Goal: Information Seeking & Learning: Learn about a topic

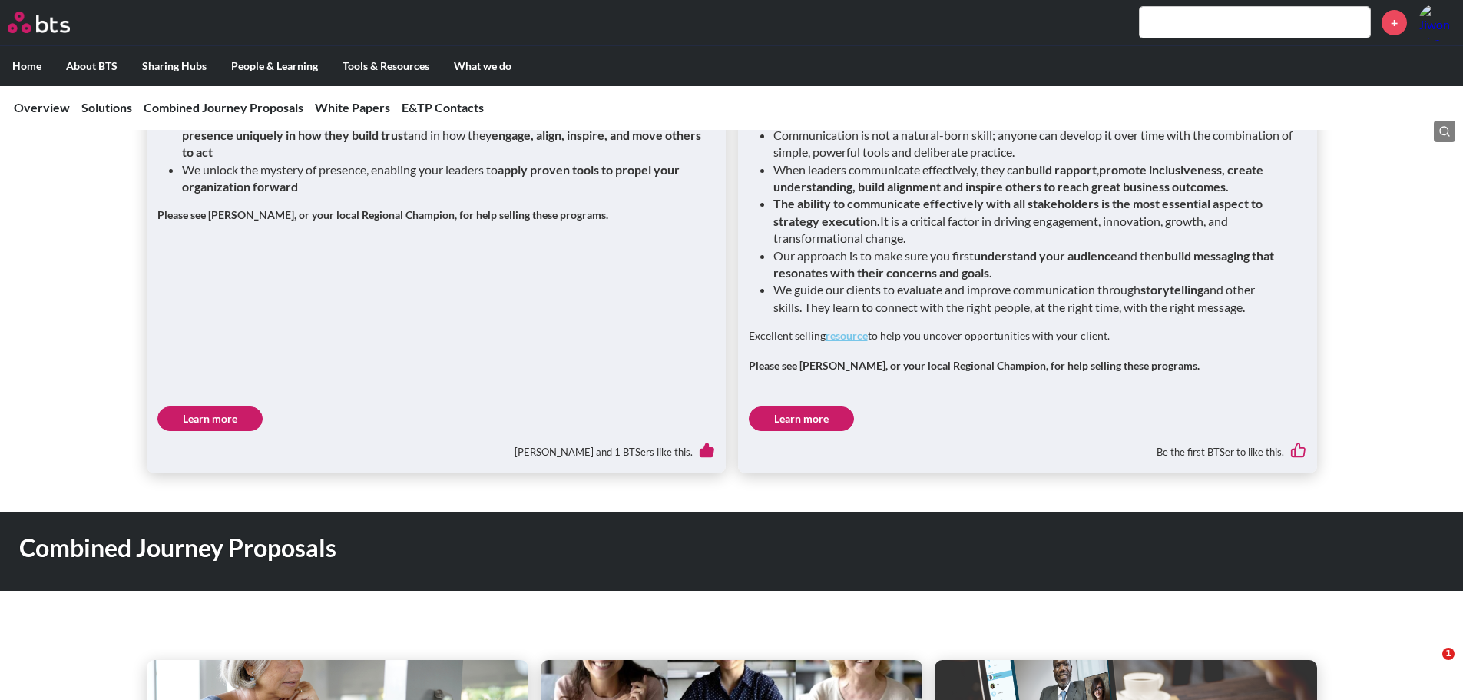
scroll to position [2151, 0]
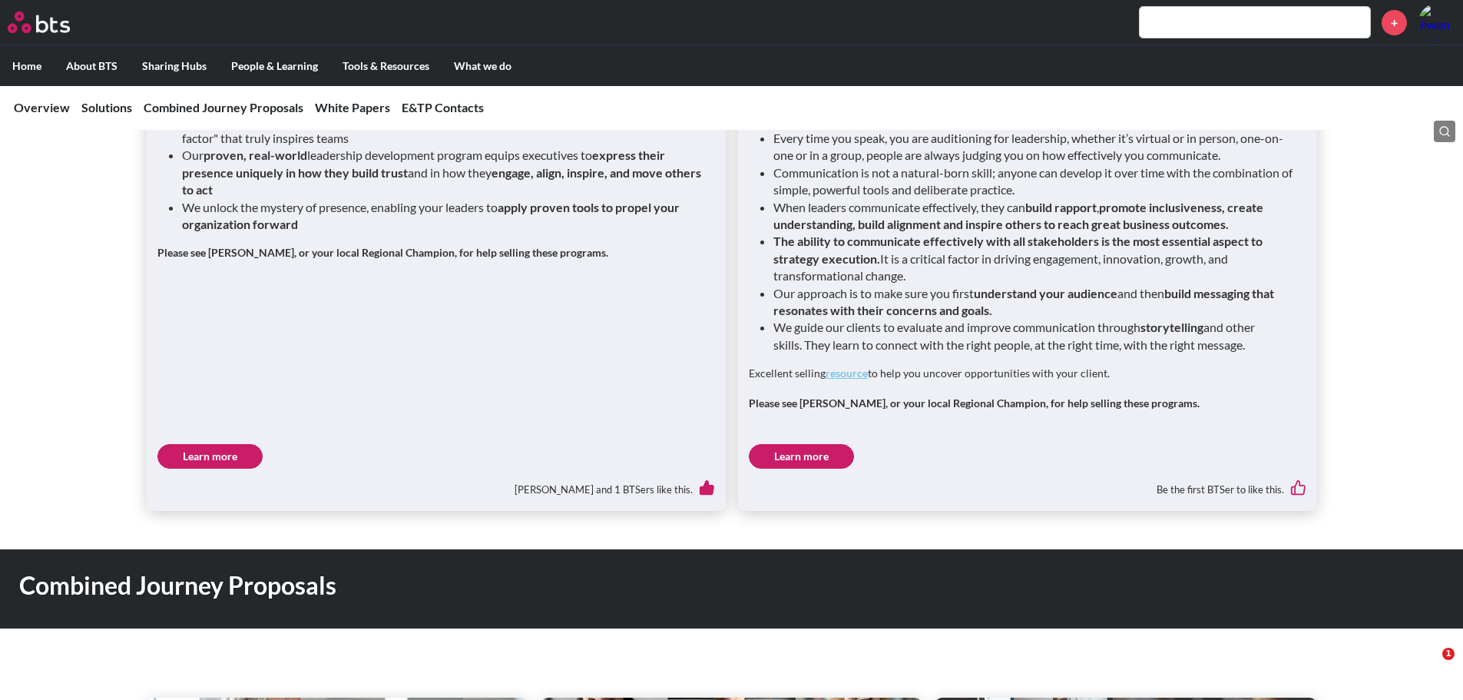
click at [813, 444] on link "Learn more" at bounding box center [801, 456] width 105 height 25
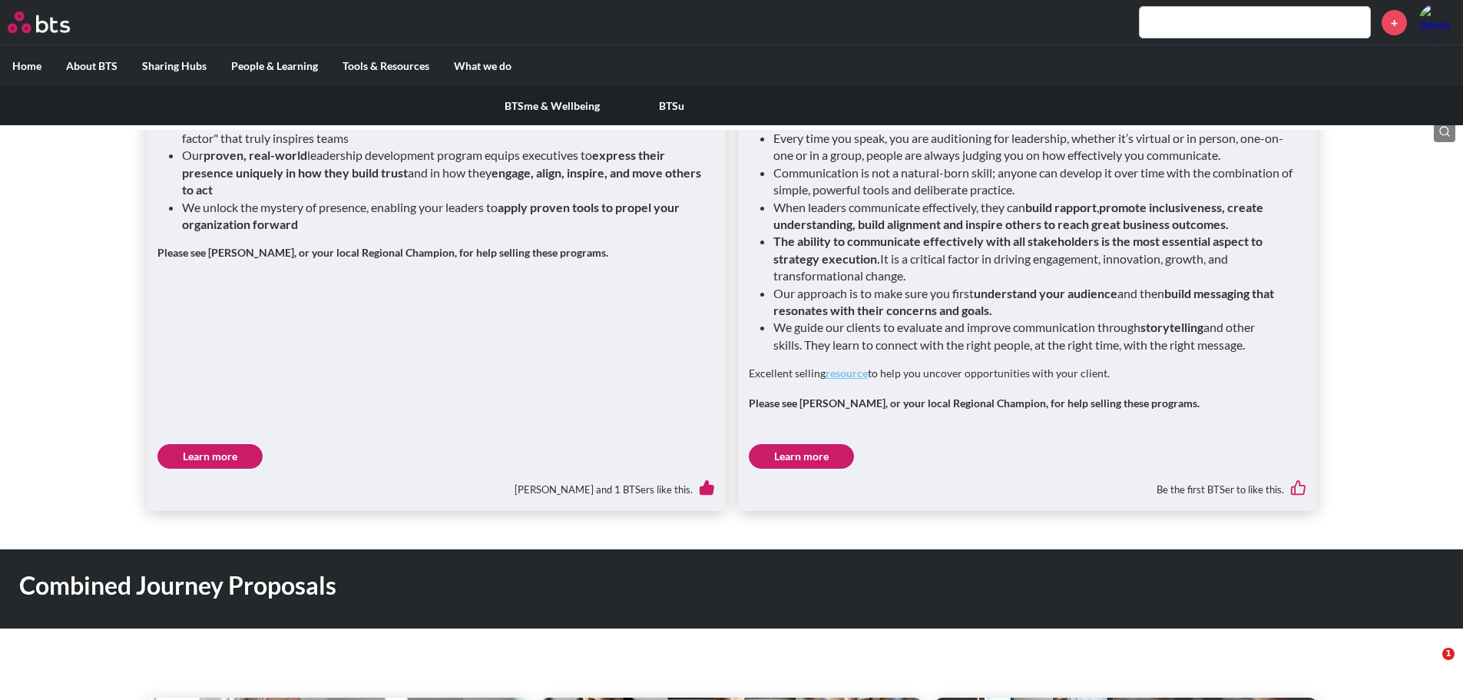
click at [268, 98] on div "BTSme & Wellbeing BTSu" at bounding box center [731, 106] width 1463 height 40
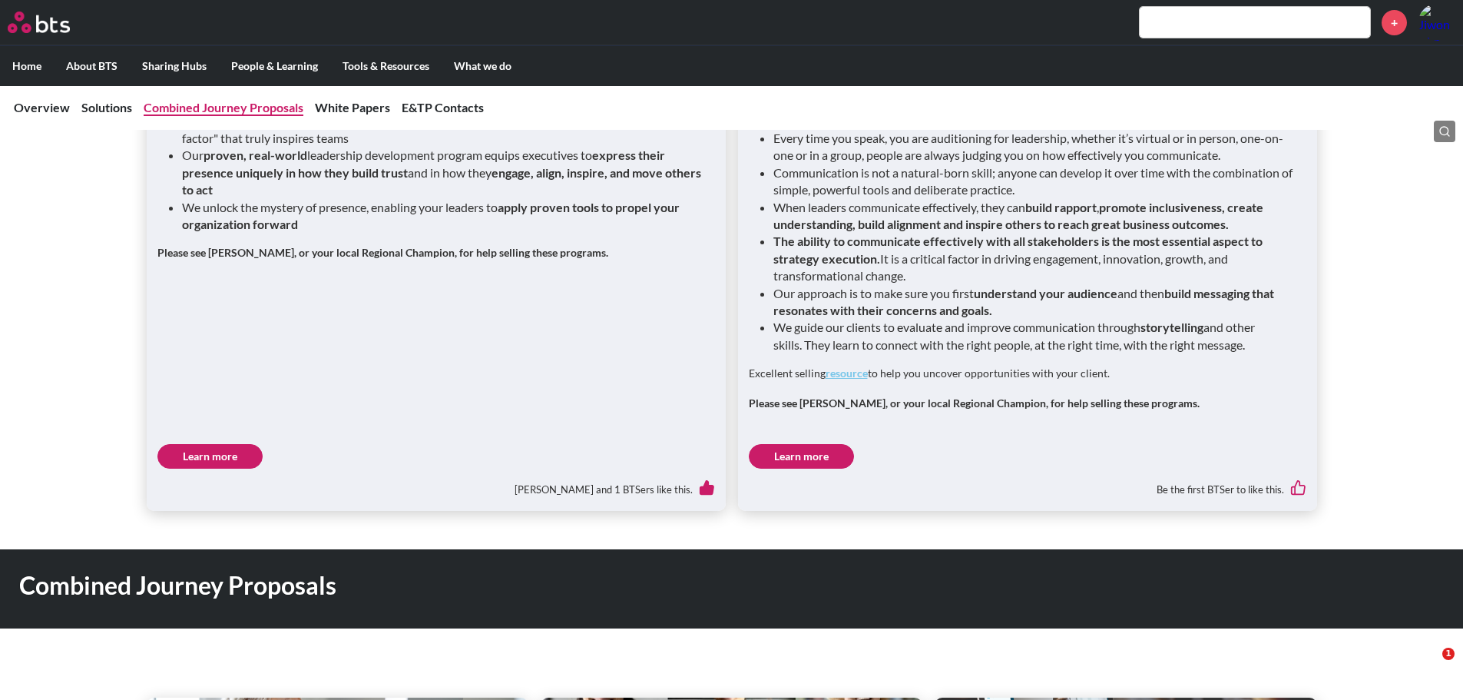
click at [272, 111] on link "Combined Journey Proposals" at bounding box center [224, 107] width 160 height 15
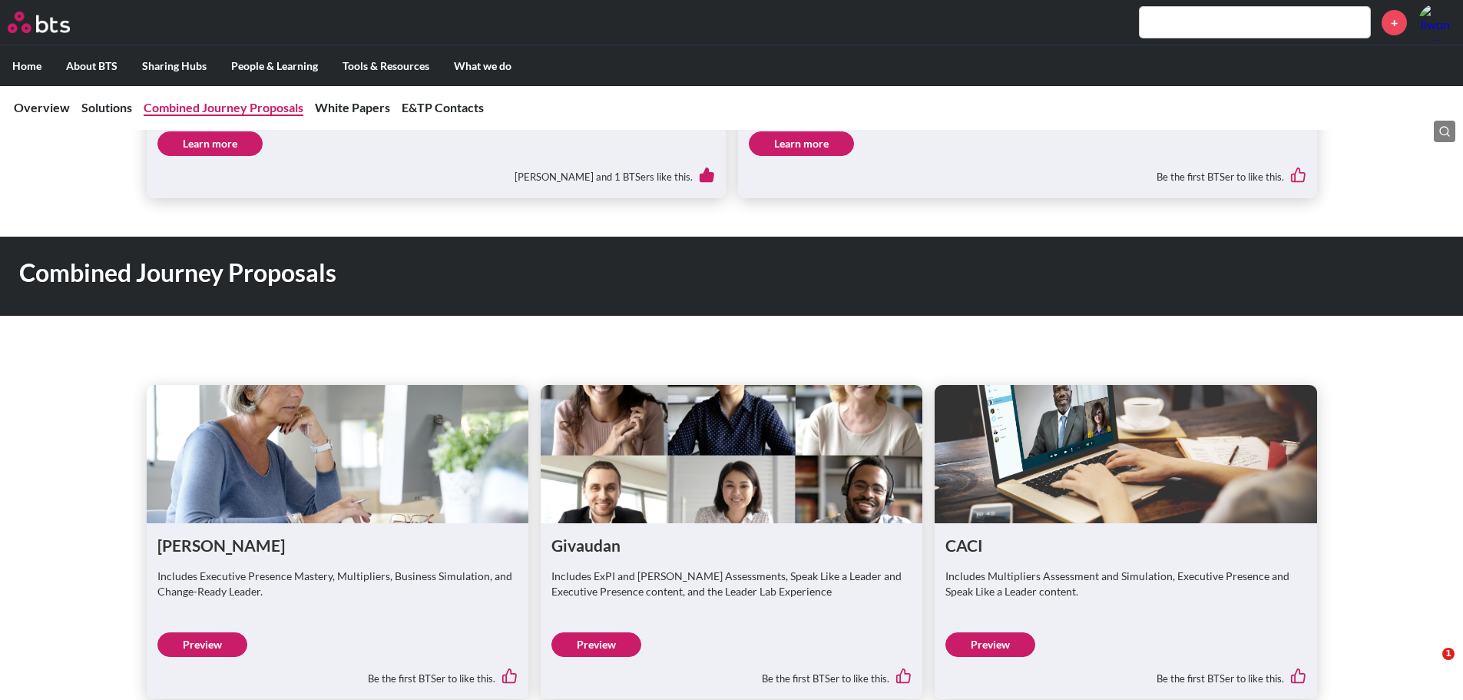
scroll to position [2478, 0]
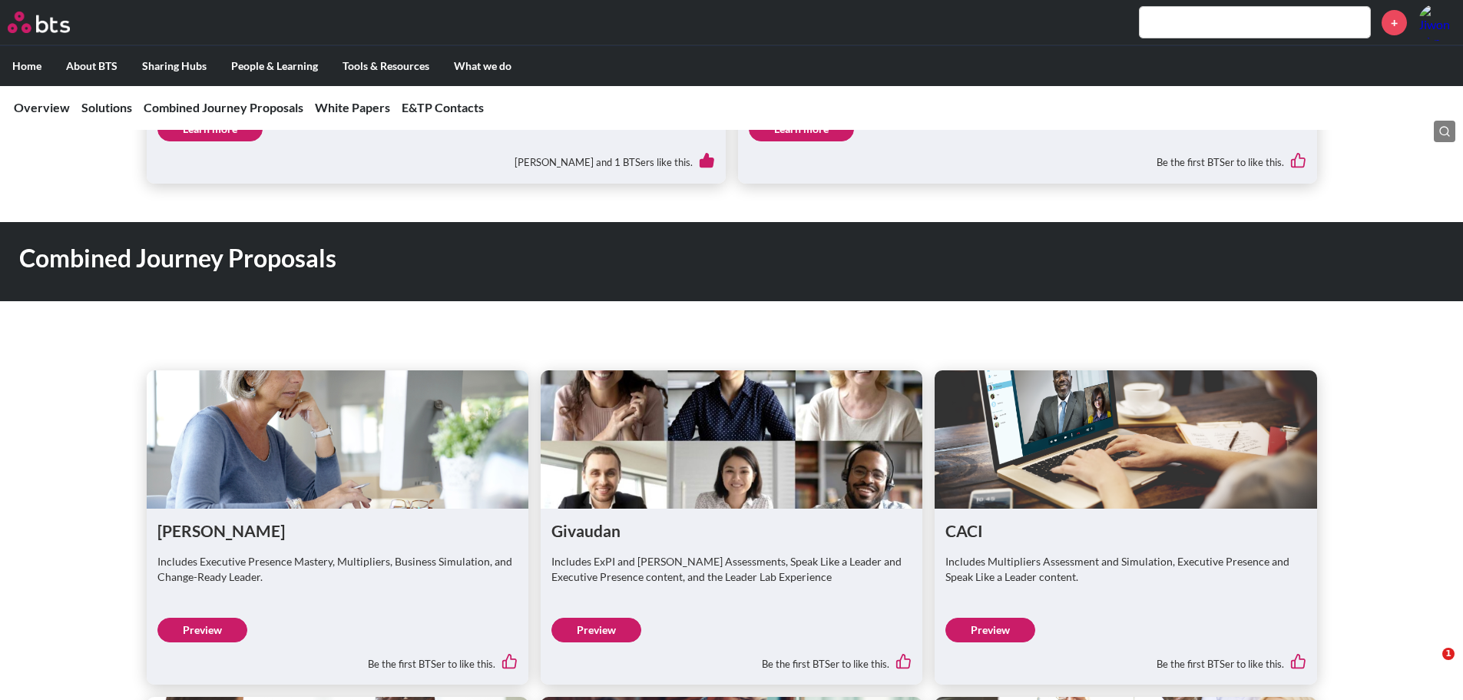
click at [201, 618] on link "Preview" at bounding box center [202, 630] width 90 height 25
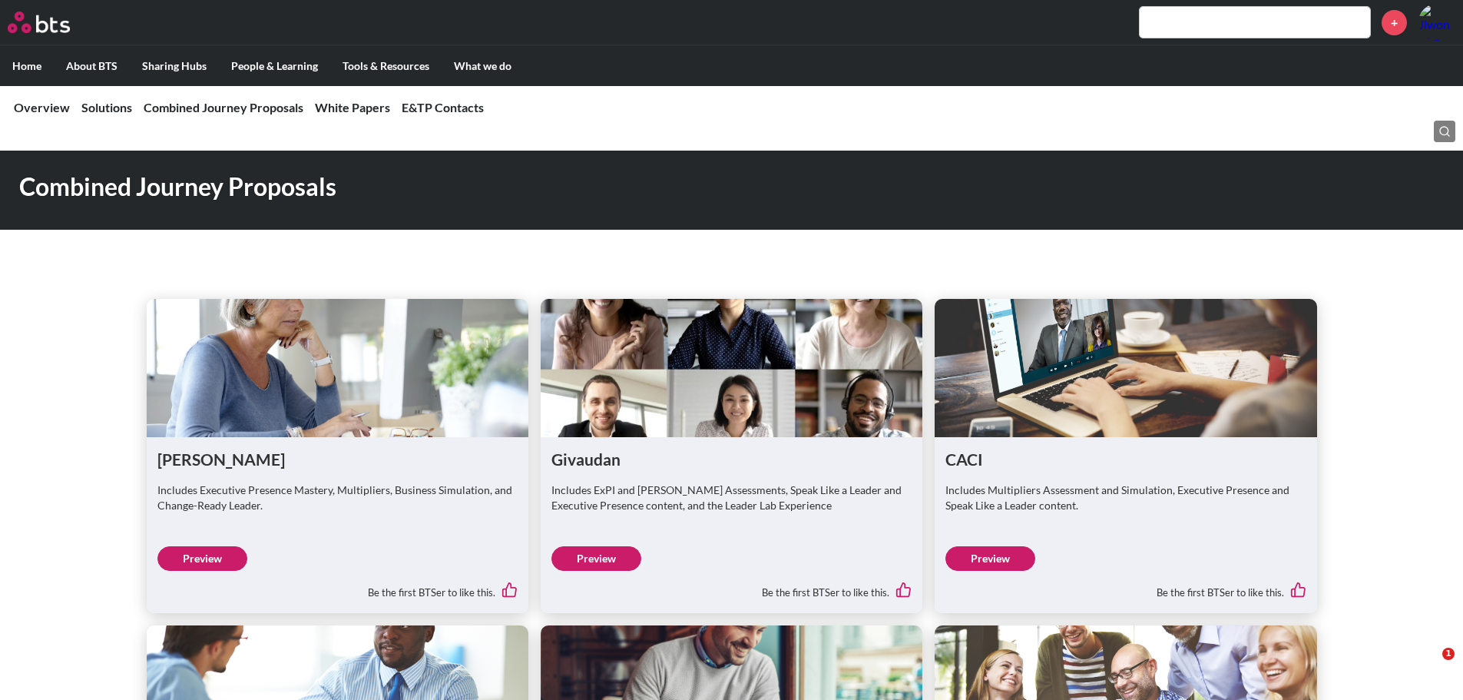
scroll to position [2632, 0]
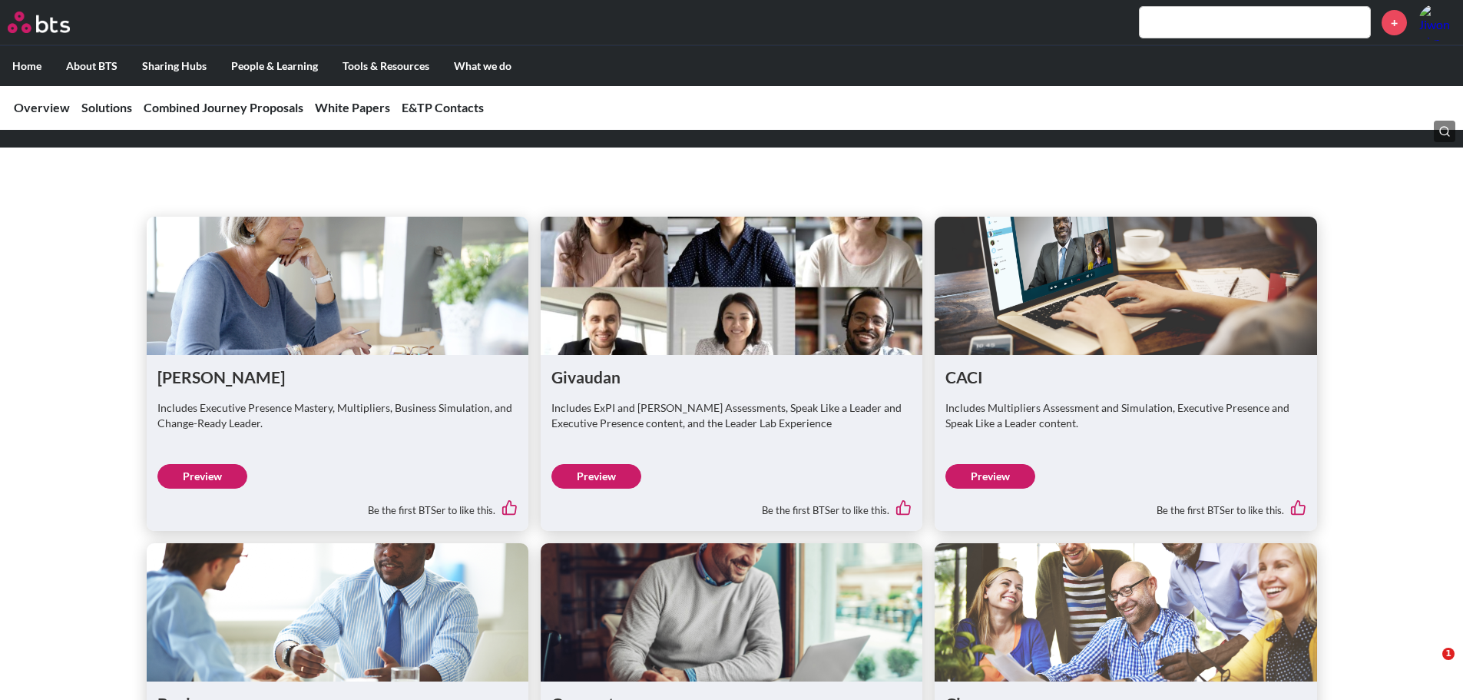
click at [1010, 464] on link "Preview" at bounding box center [991, 476] width 90 height 25
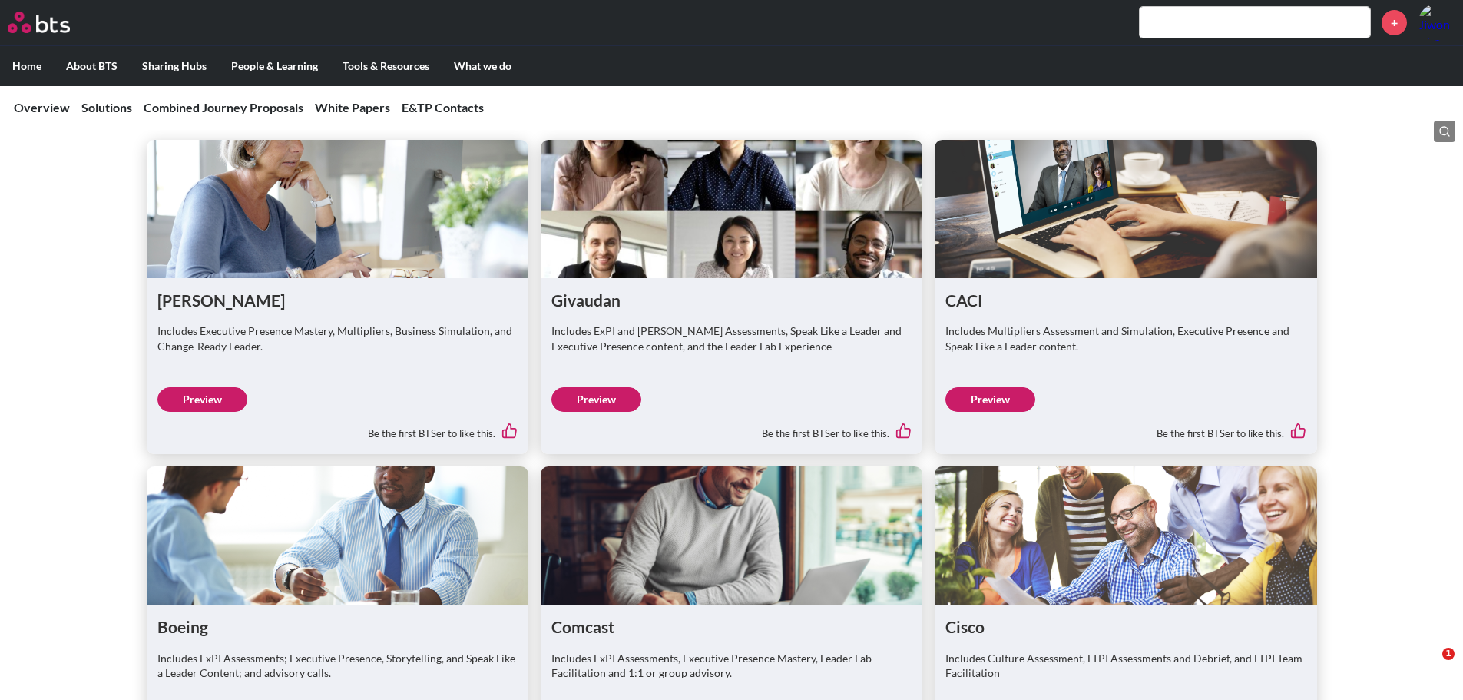
scroll to position [2785, 0]
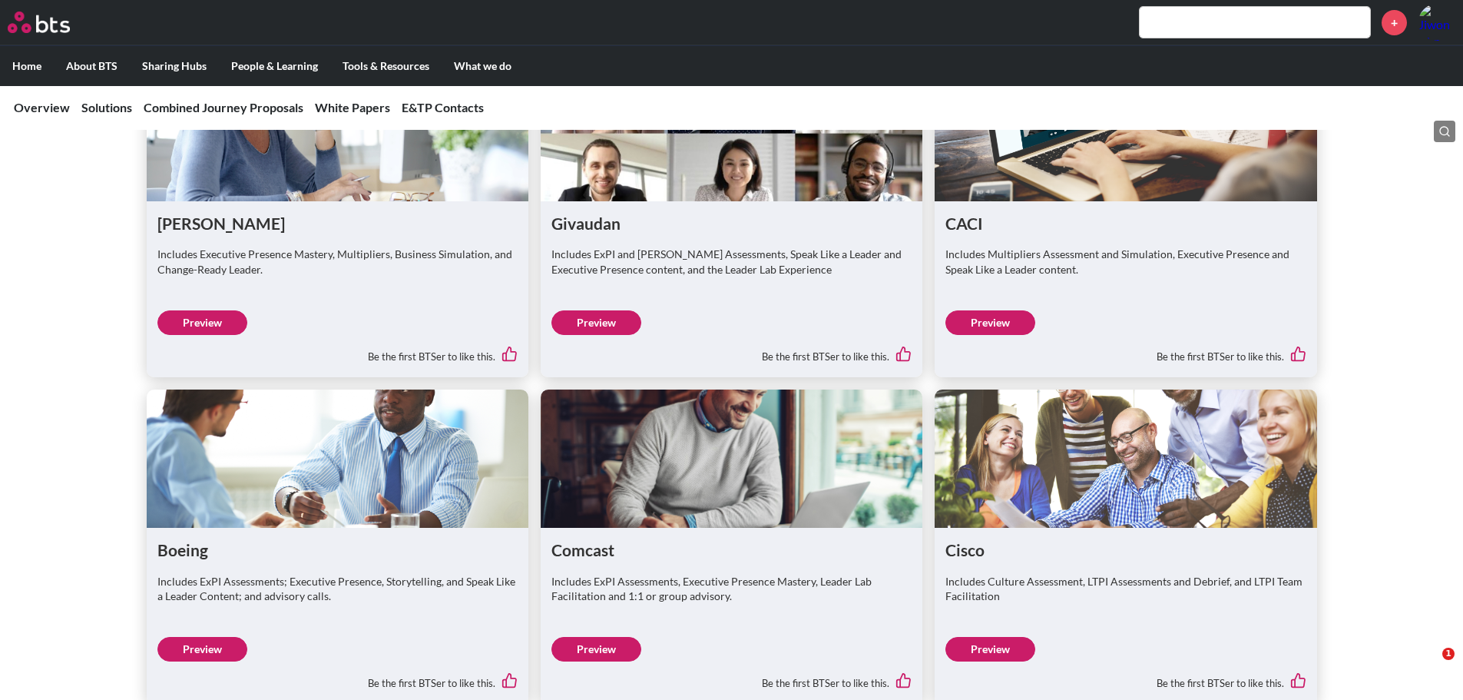
click at [219, 637] on link "Preview" at bounding box center [202, 649] width 90 height 25
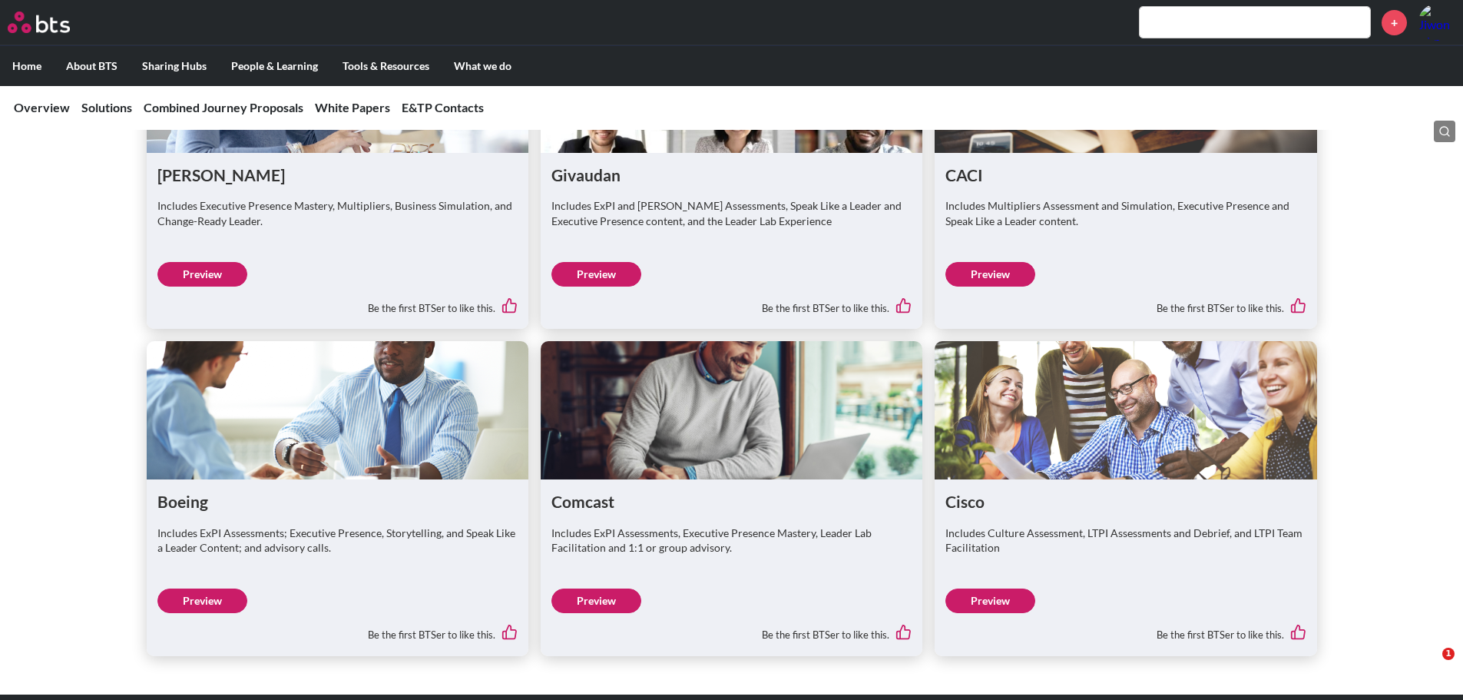
scroll to position [2939, 0]
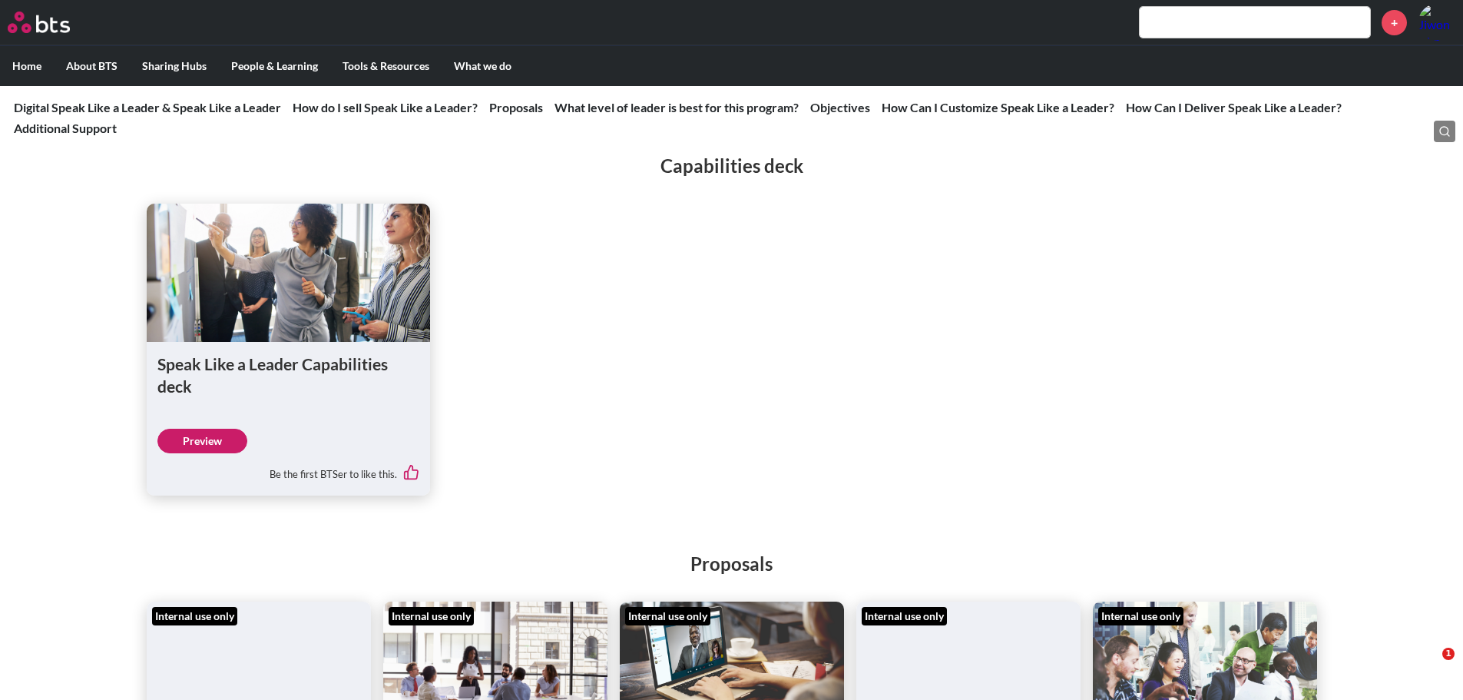
scroll to position [2612, 0]
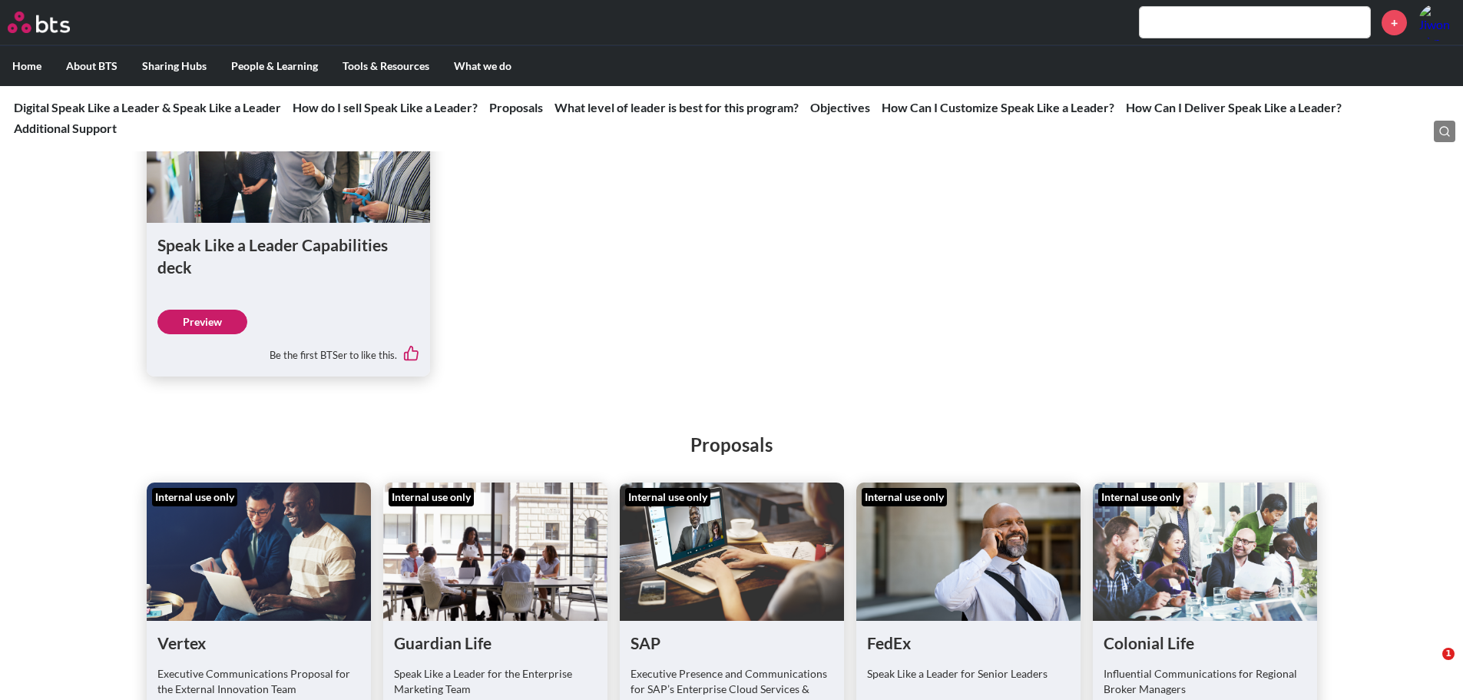
click at [221, 334] on link "Preview" at bounding box center [202, 322] width 90 height 25
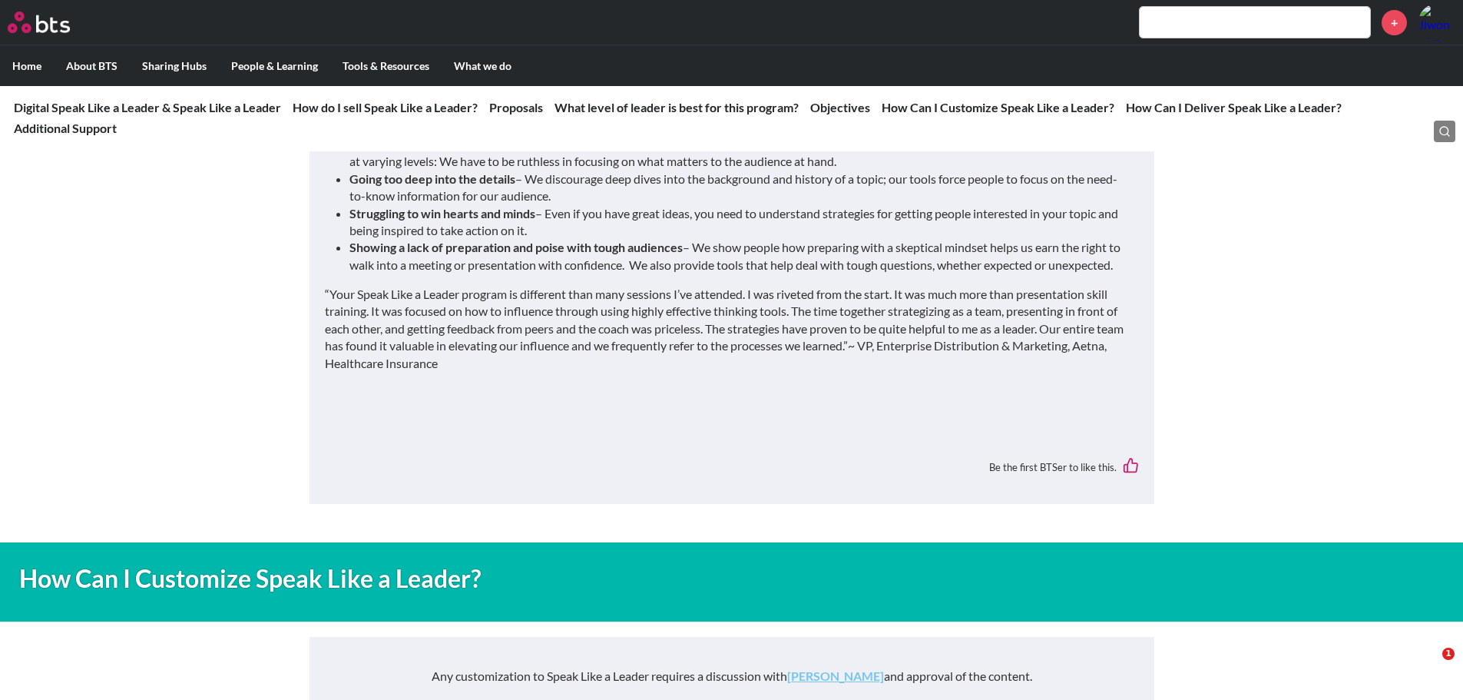
scroll to position [4732, 0]
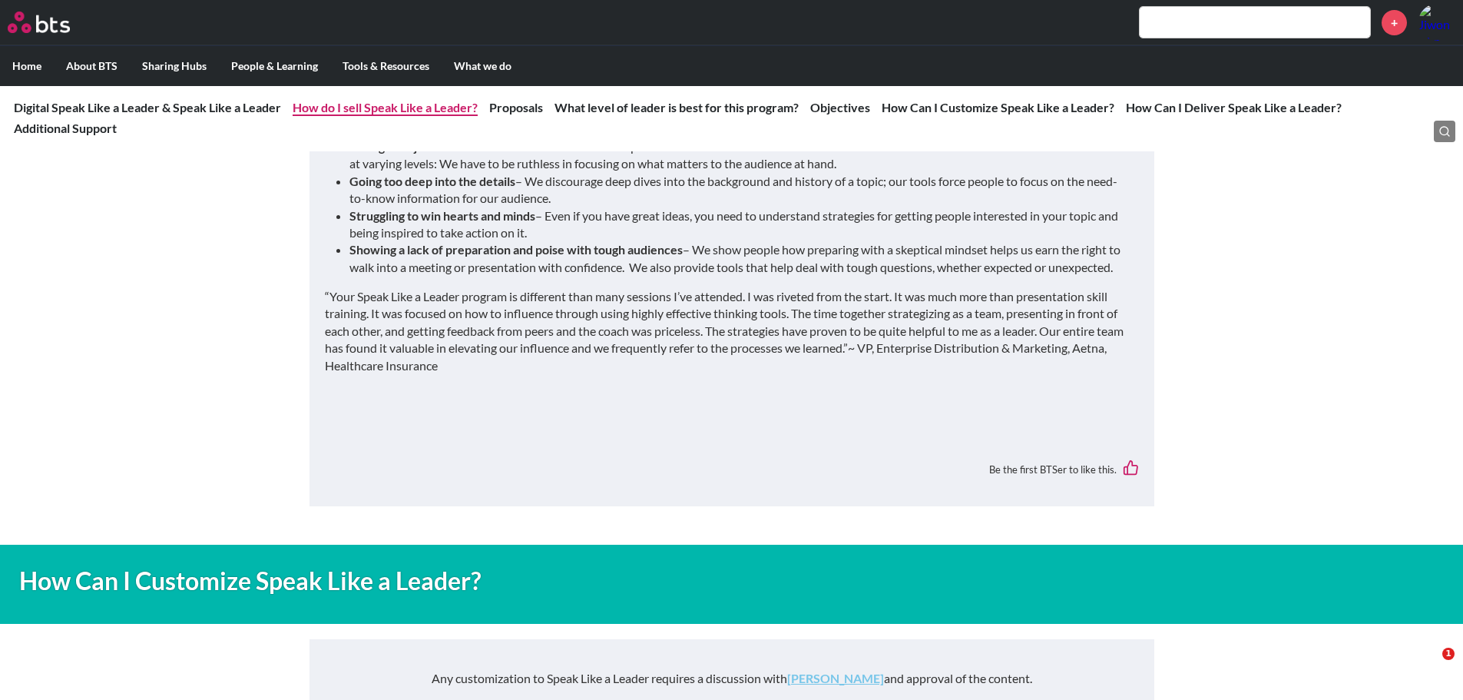
click at [403, 114] on link "How do I sell Speak Like a Leader?" at bounding box center [385, 107] width 185 height 15
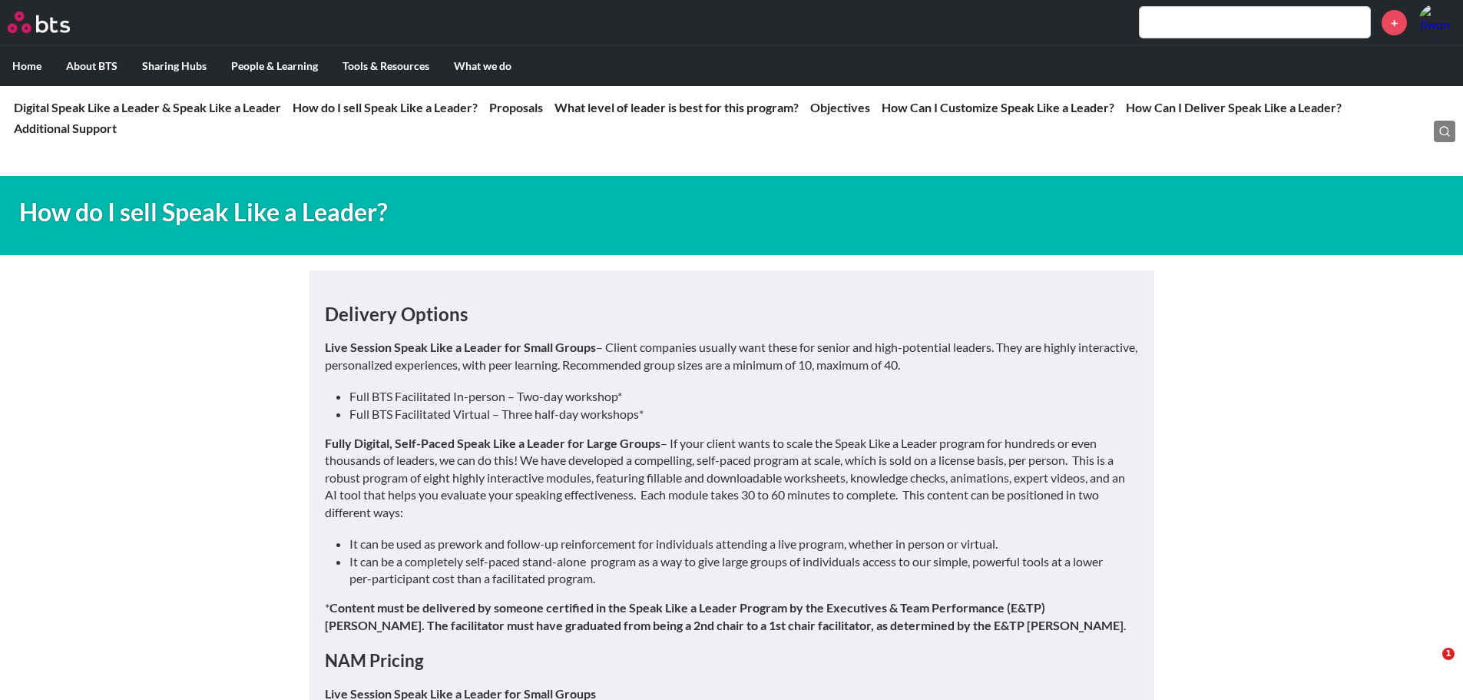
scroll to position [1214, 0]
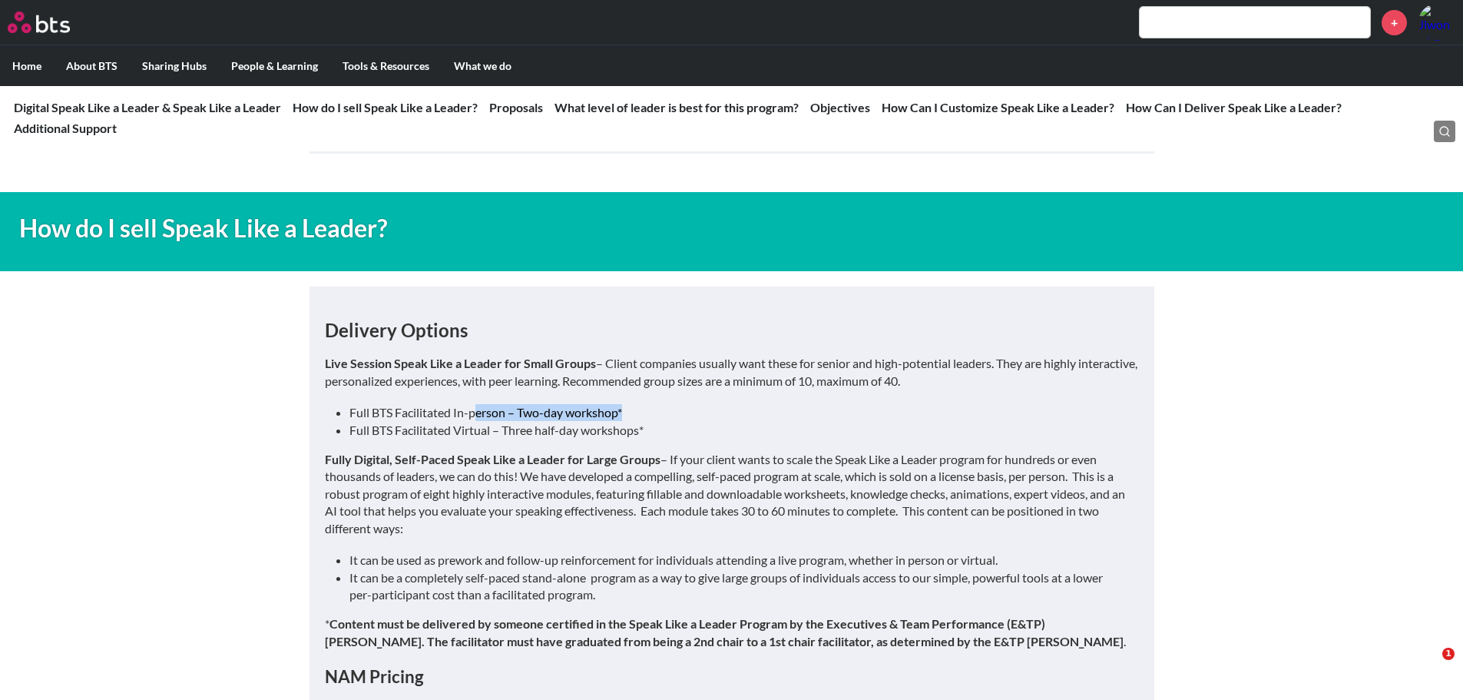
drag, startPoint x: 525, startPoint y: 426, endPoint x: 748, endPoint y: 413, distance: 224.0
click at [748, 413] on li "Full BTS Facilitated In-person – Two-day workshop*" at bounding box center [738, 412] width 777 height 17
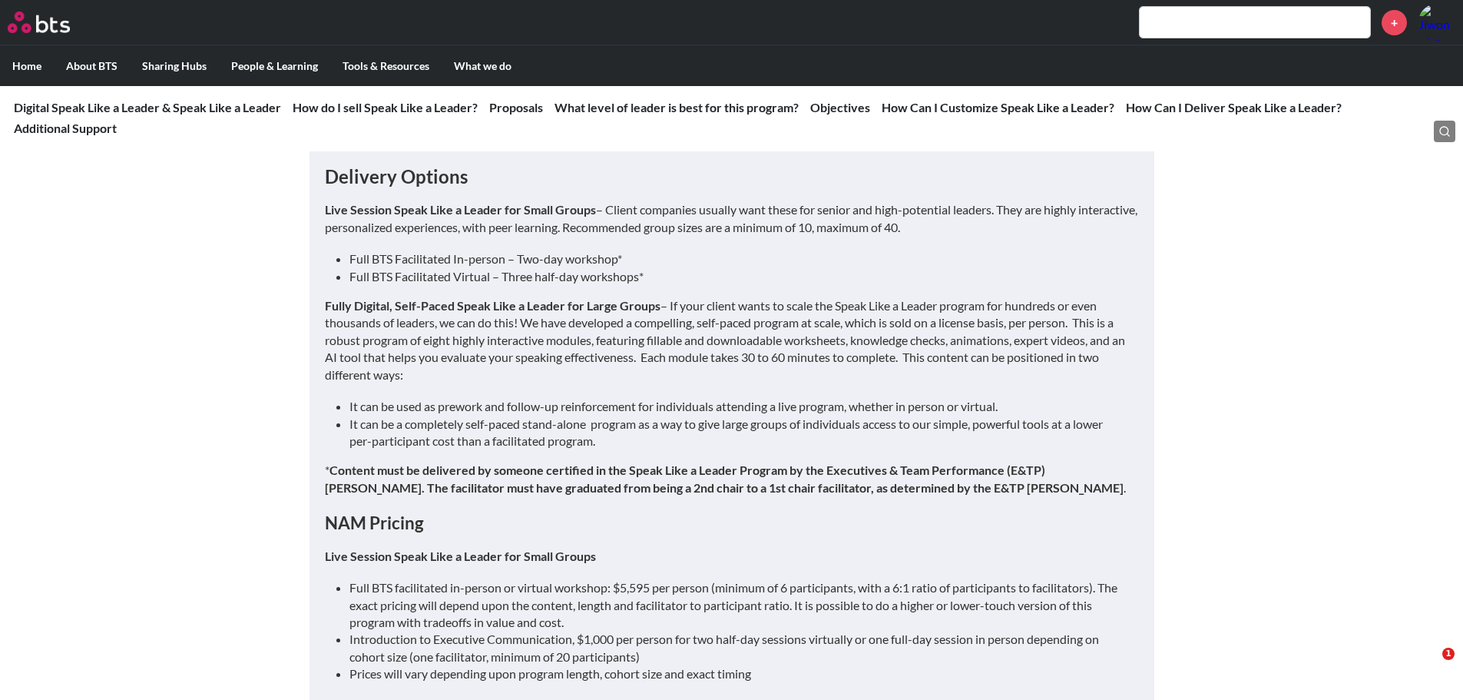
click at [691, 421] on li "It can be a completely self-paced stand-alone program as a way to give large gr…" at bounding box center [738, 433] width 777 height 35
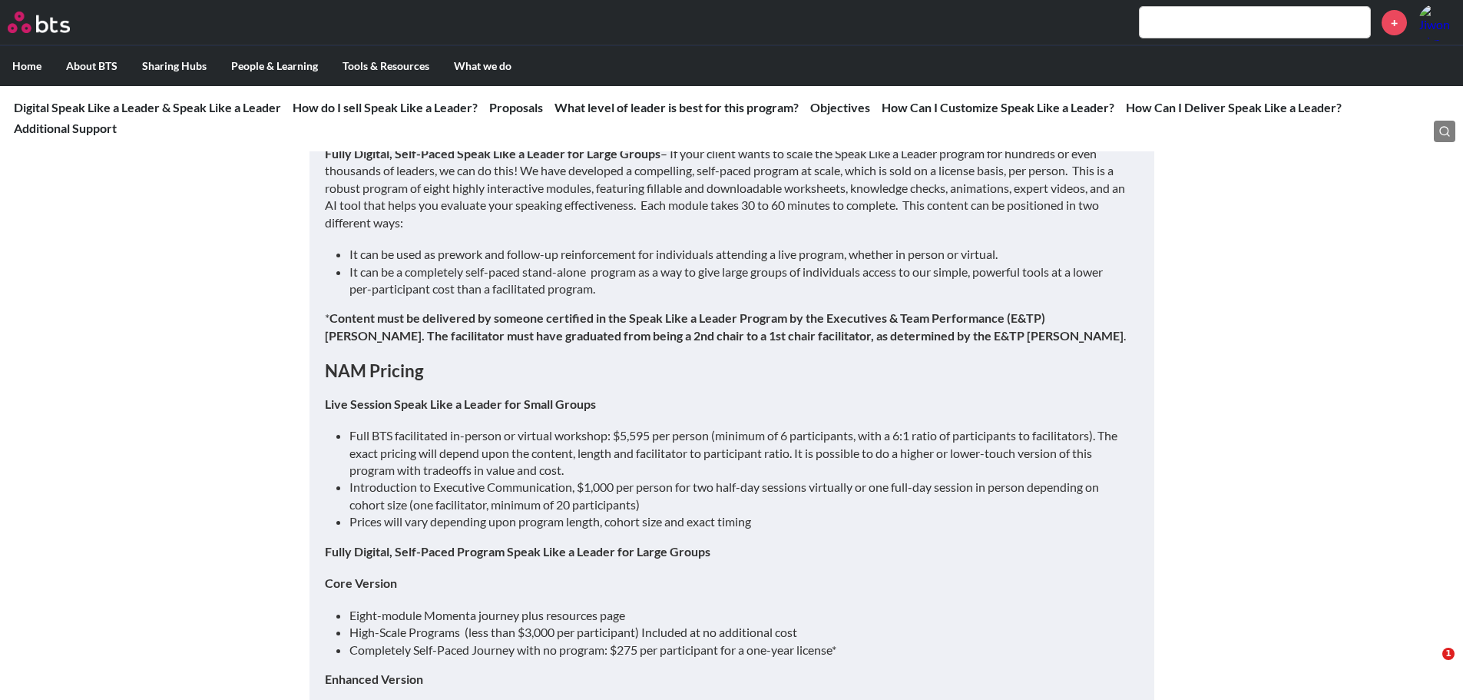
scroll to position [1522, 0]
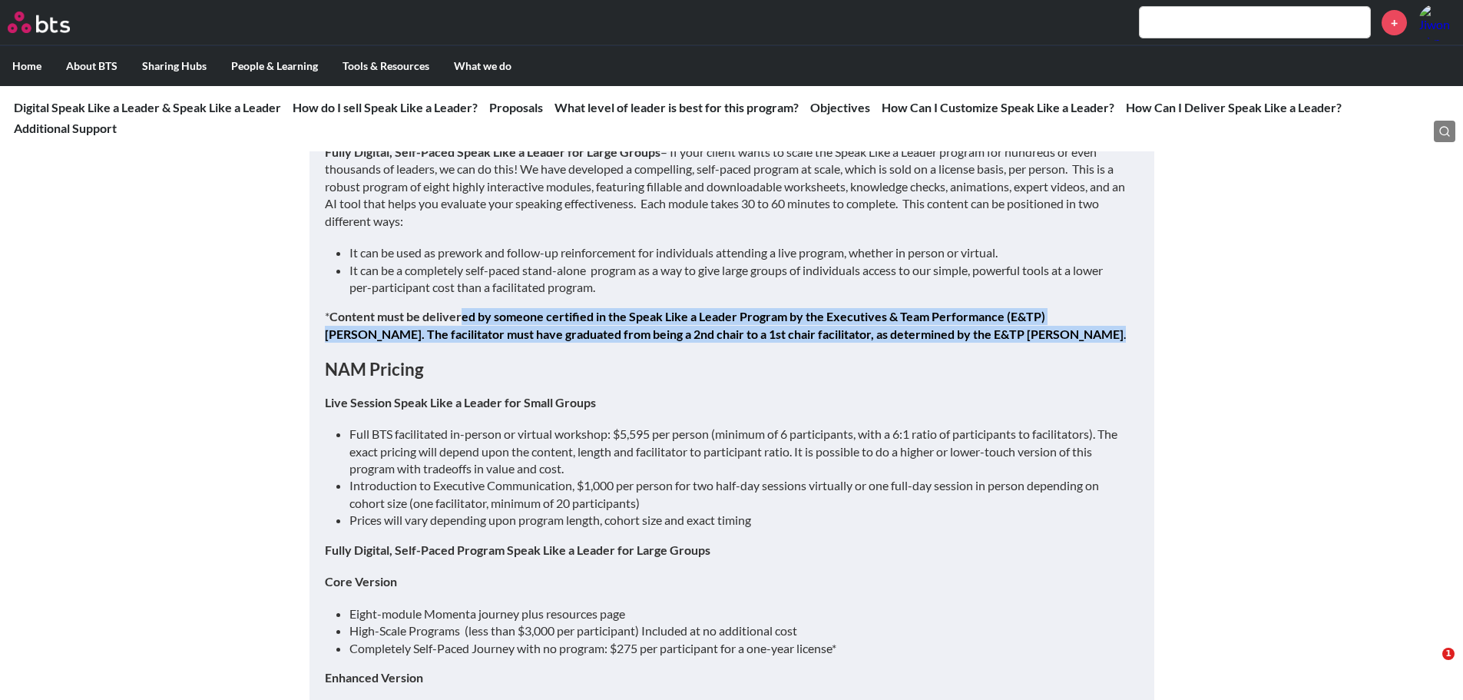
drag, startPoint x: 470, startPoint y: 309, endPoint x: 949, endPoint y: 336, distance: 480.1
click at [949, 336] on p "* Content must be delivered by someone certified in the Speak Like a Leader Pro…" at bounding box center [732, 325] width 814 height 35
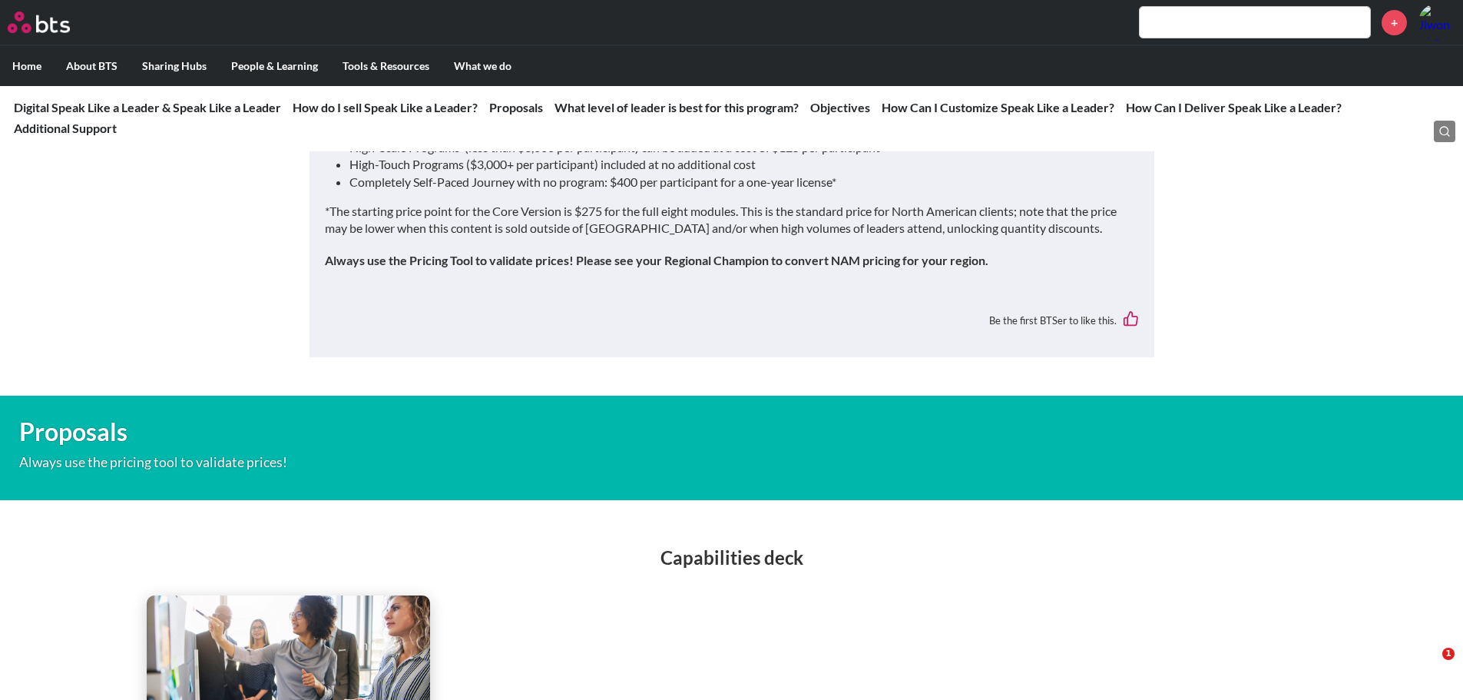
scroll to position [2136, 0]
